Goal: Find specific page/section: Find specific page/section

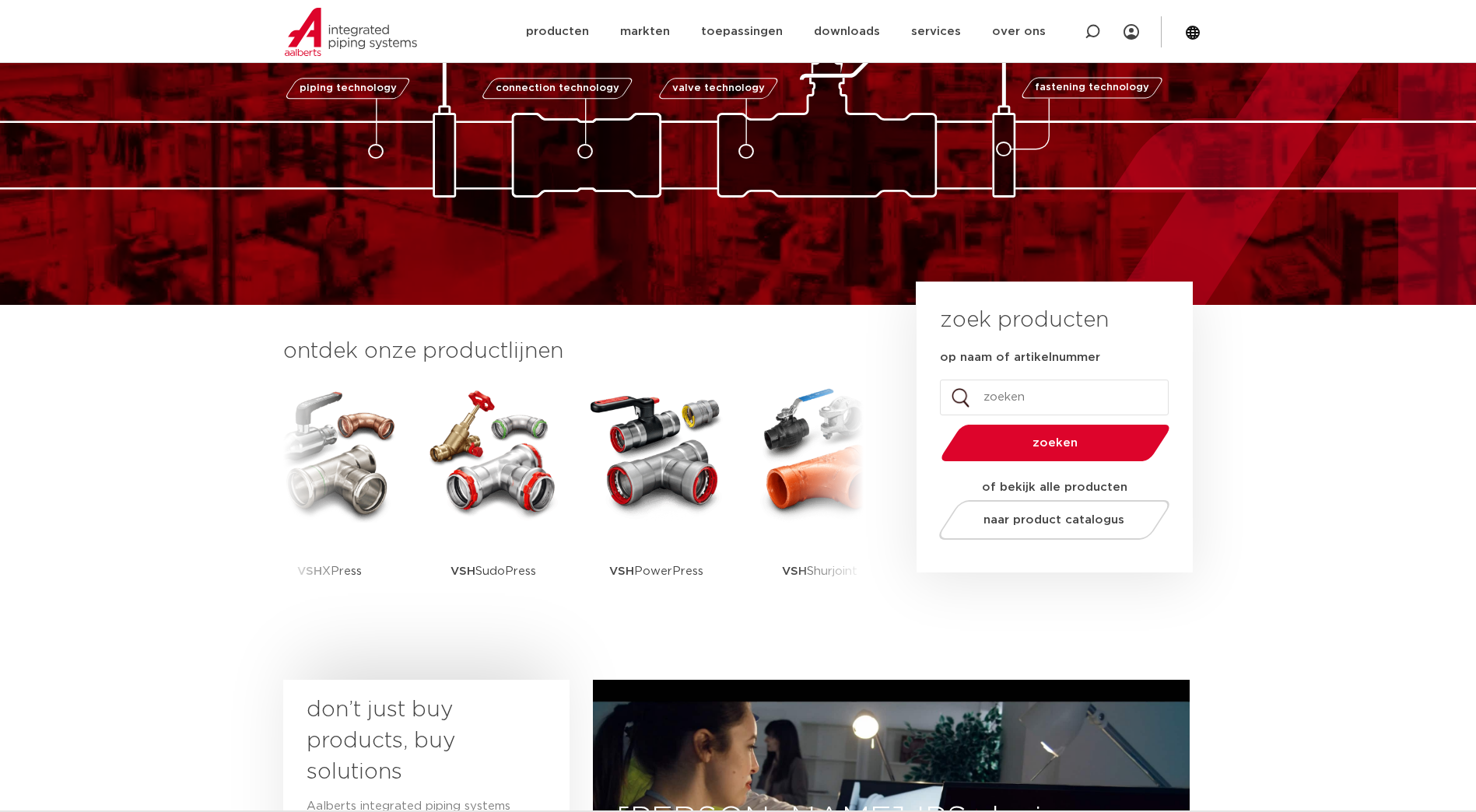
scroll to position [155, 0]
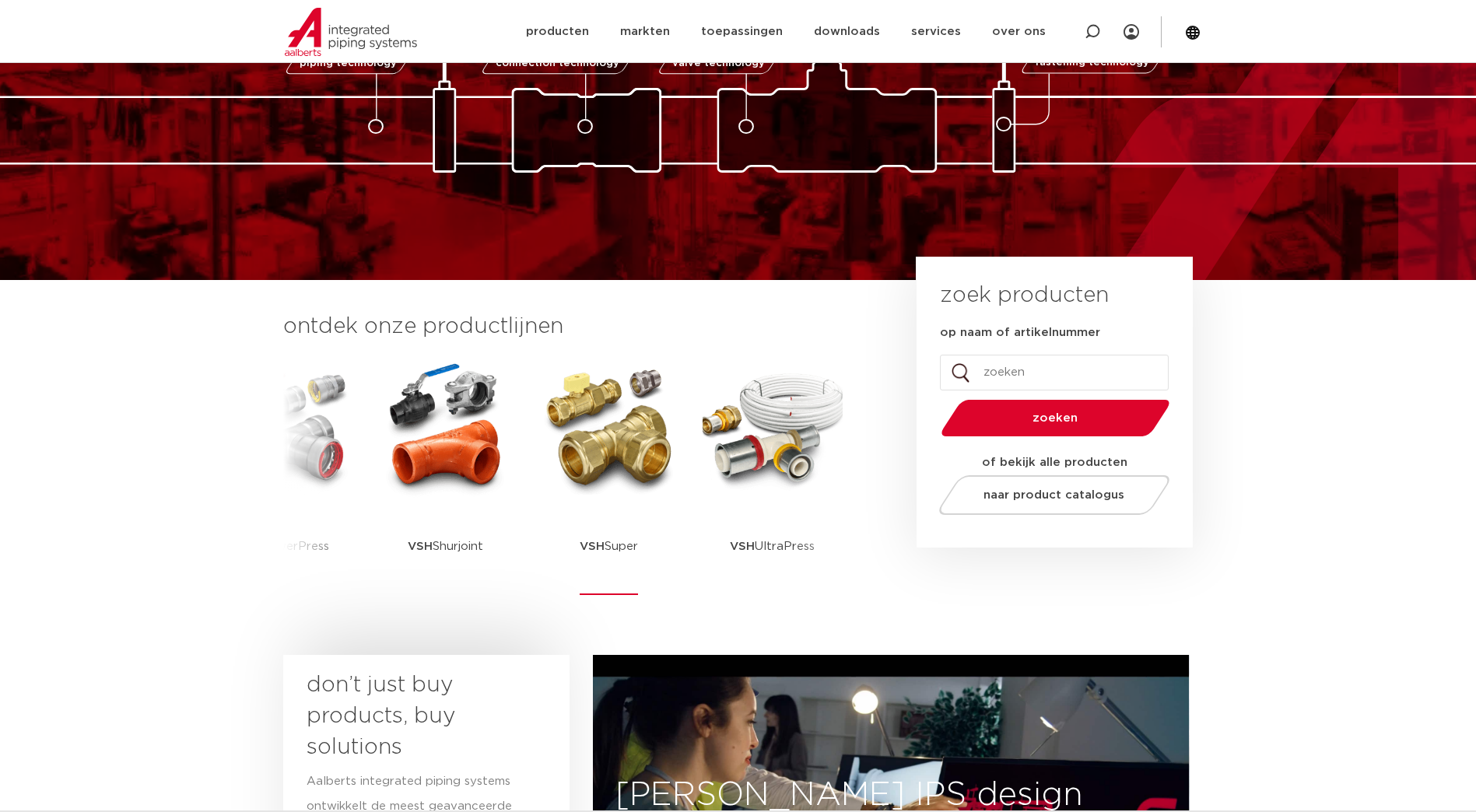
click at [601, 443] on img at bounding box center [609, 428] width 140 height 140
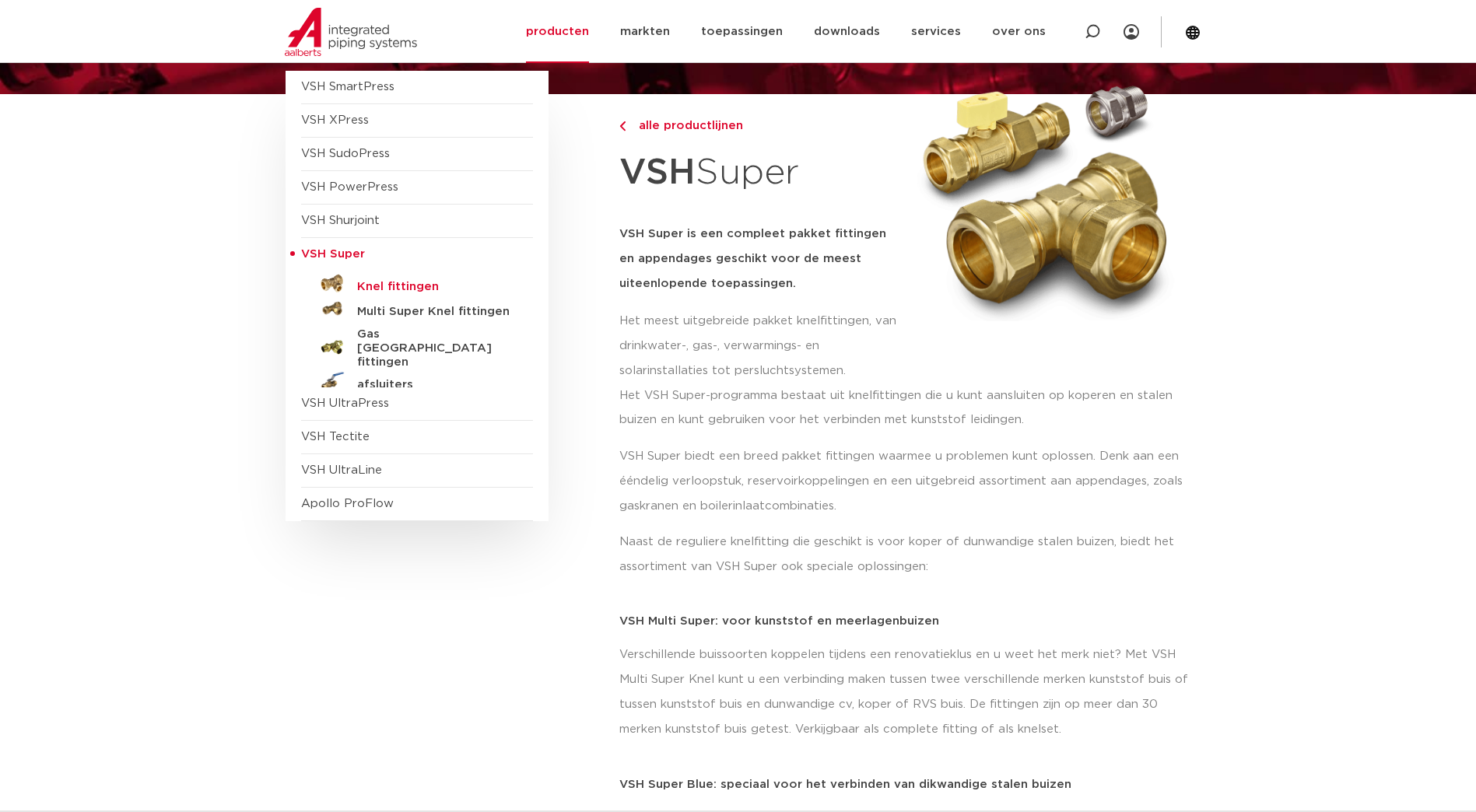
click at [404, 286] on h5 "Knel fittingen" at bounding box center [434, 287] width 154 height 14
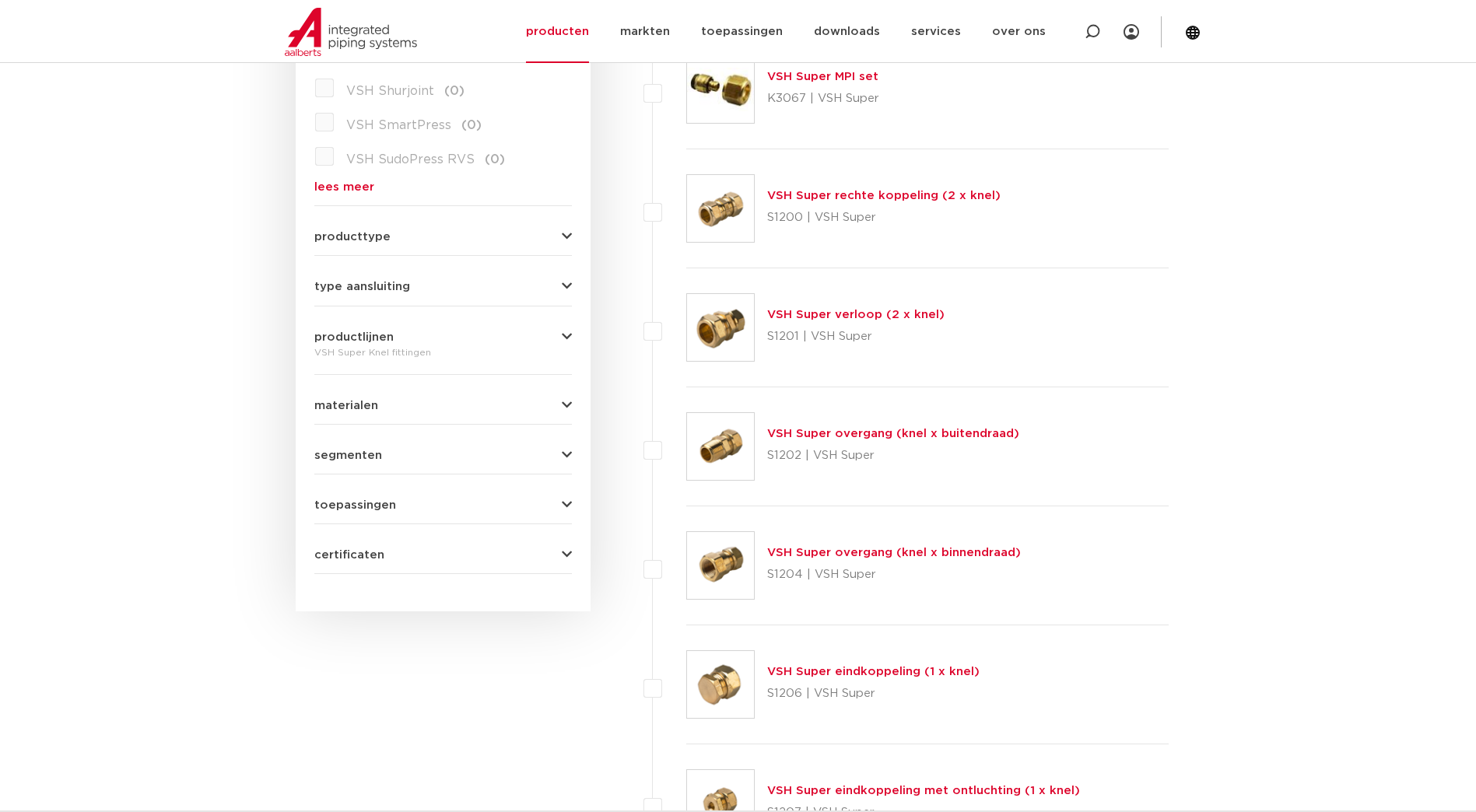
scroll to position [467, 0]
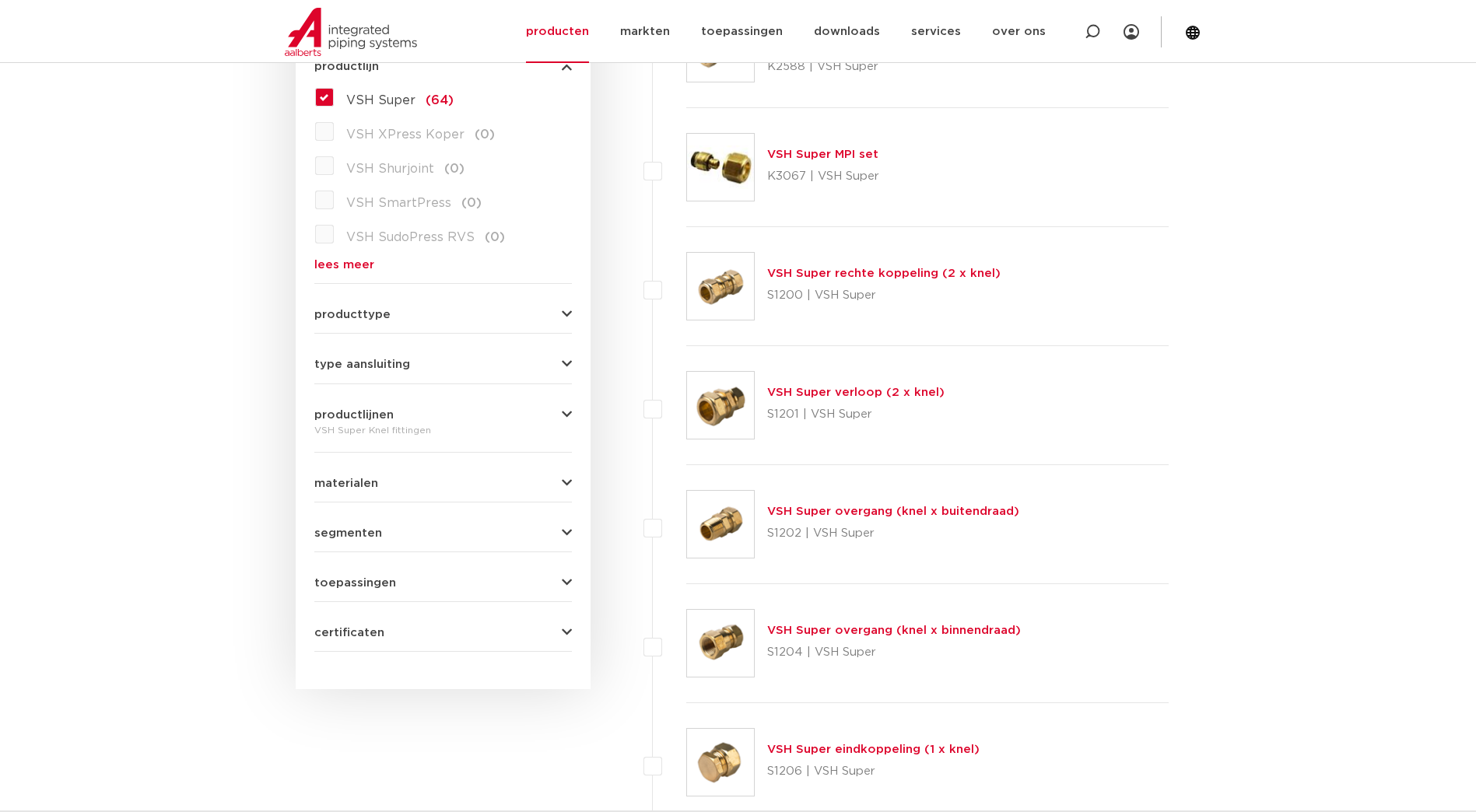
click at [821, 395] on link "VSH Super verloop (2 x knel)" at bounding box center [856, 392] width 177 height 12
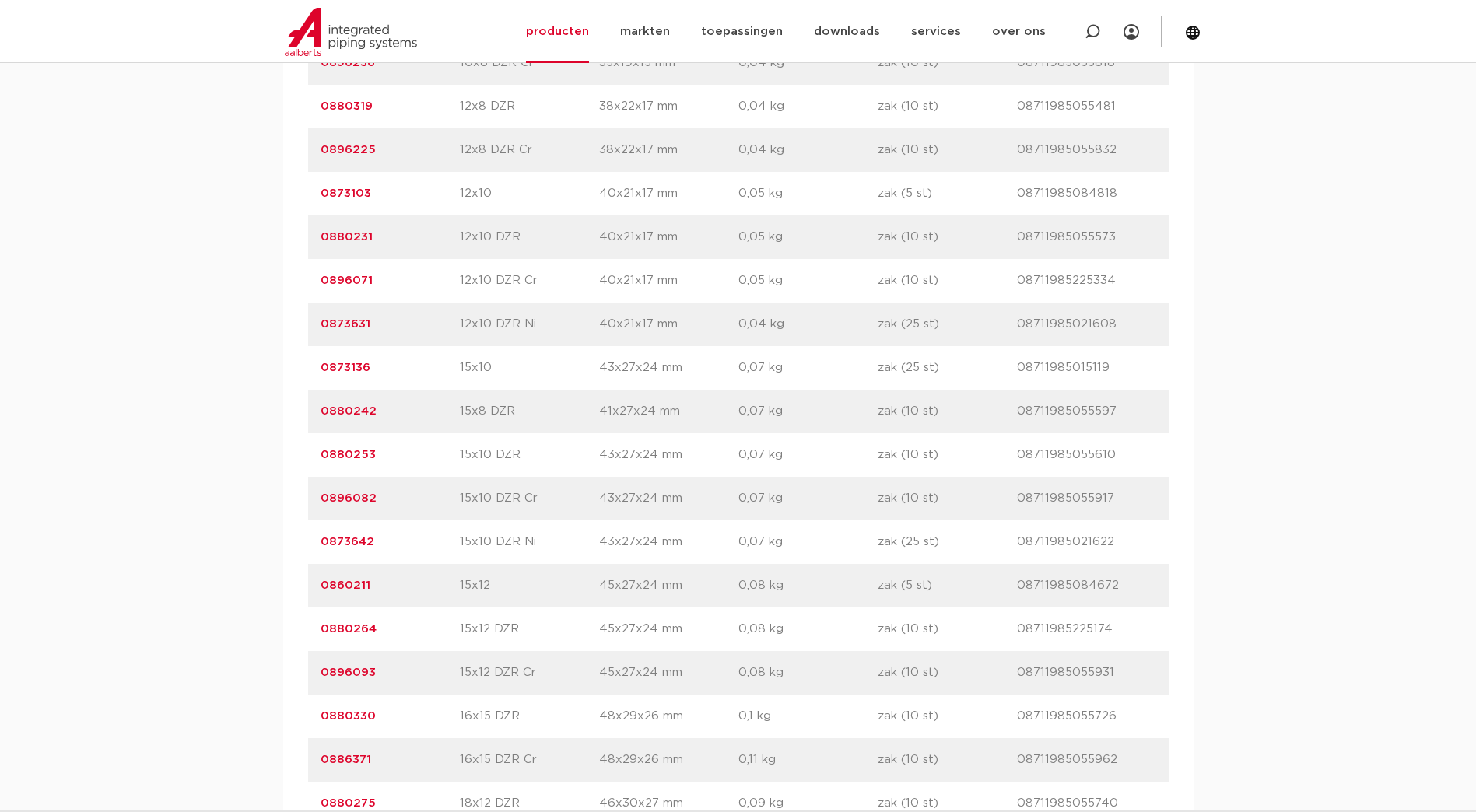
scroll to position [893, 0]
